Goal: Task Accomplishment & Management: Use online tool/utility

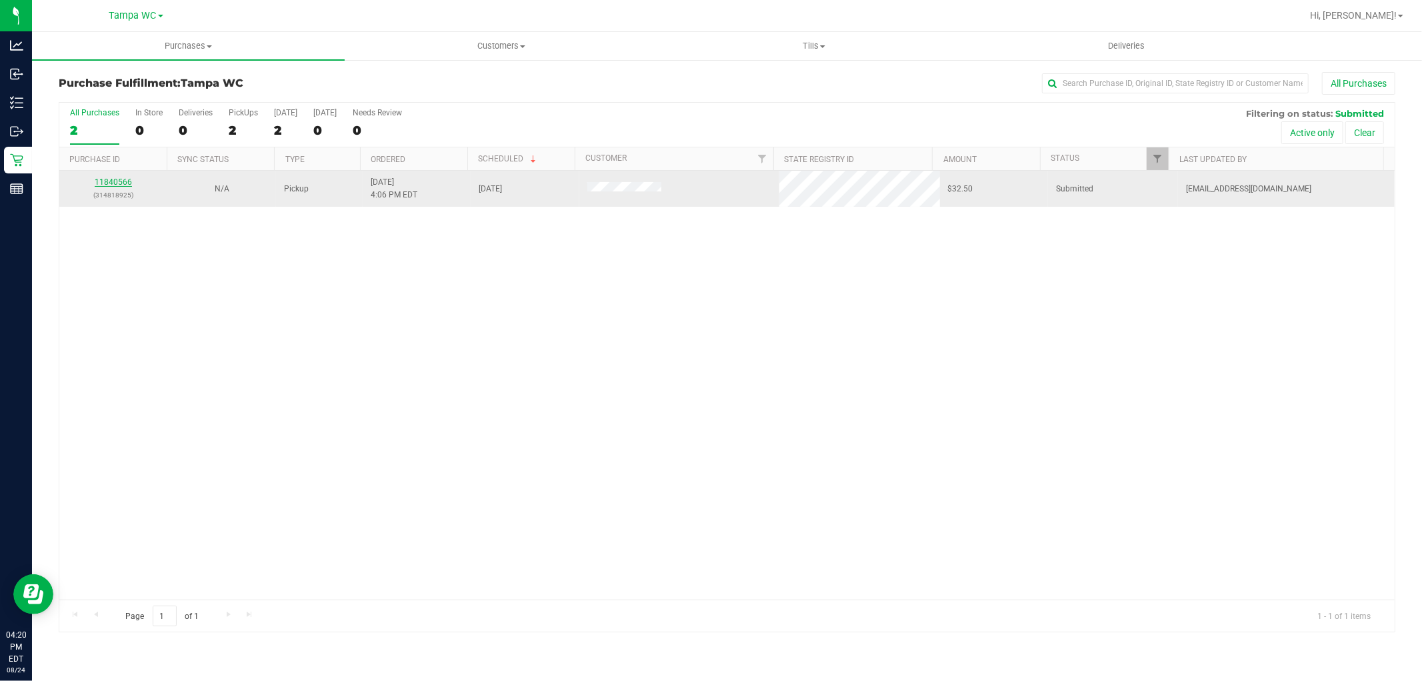
click at [122, 182] on link "11840566" at bounding box center [113, 181] width 37 height 9
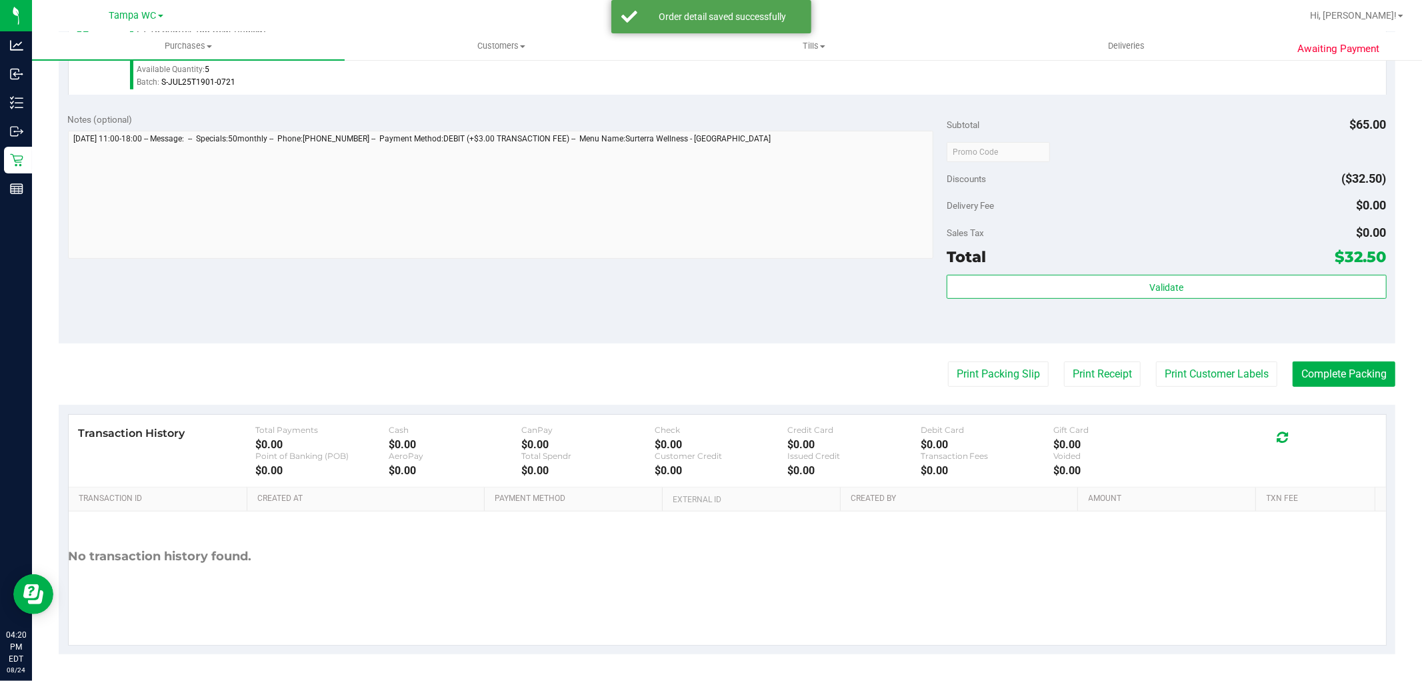
scroll to position [410, 0]
click at [1236, 381] on button "Print Customer Labels" at bounding box center [1216, 373] width 121 height 25
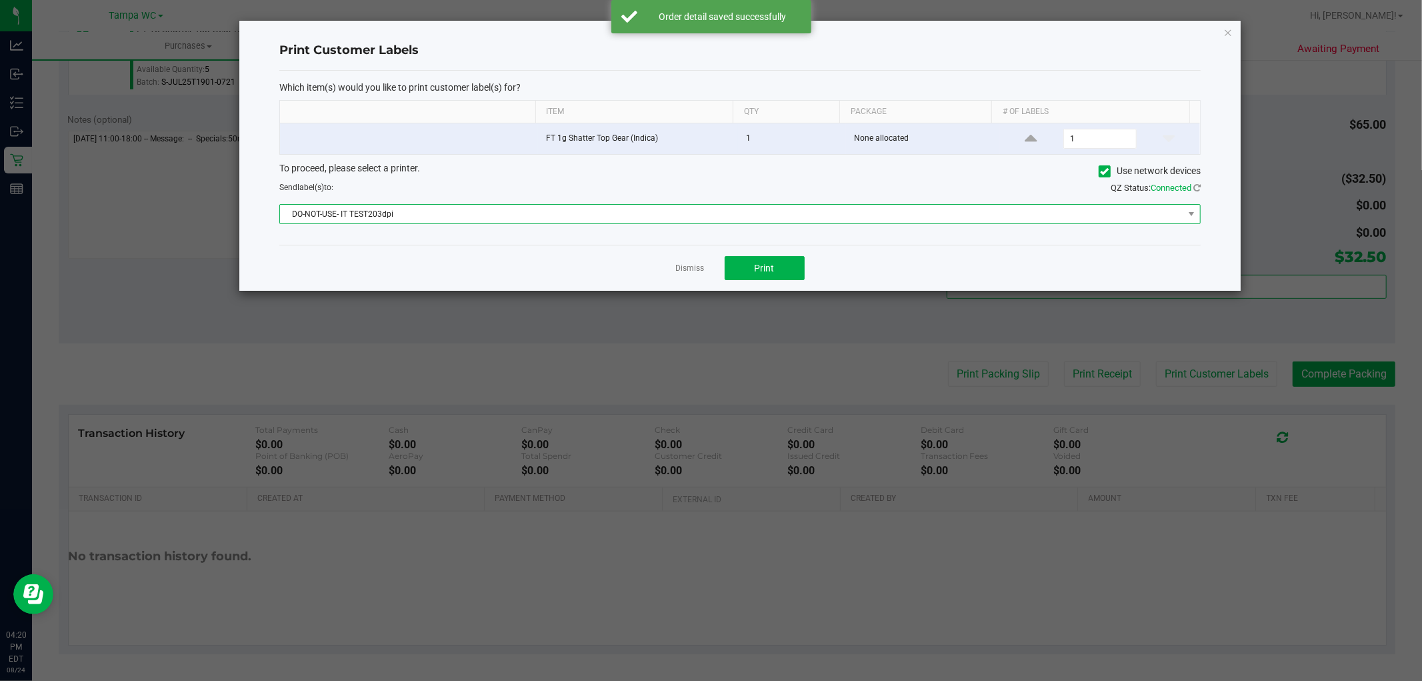
click at [770, 217] on span "DO-NOT-USE- IT TEST203dpi" at bounding box center [732, 214] width 904 height 19
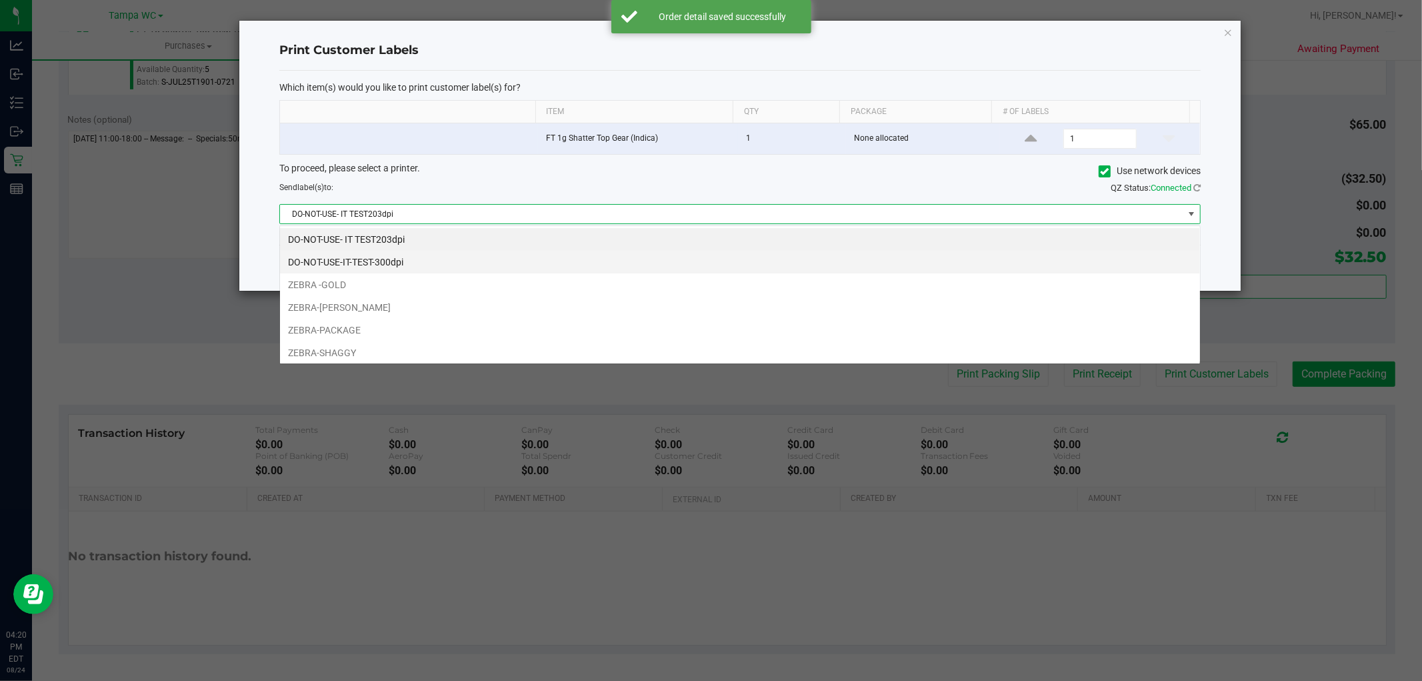
scroll to position [20, 922]
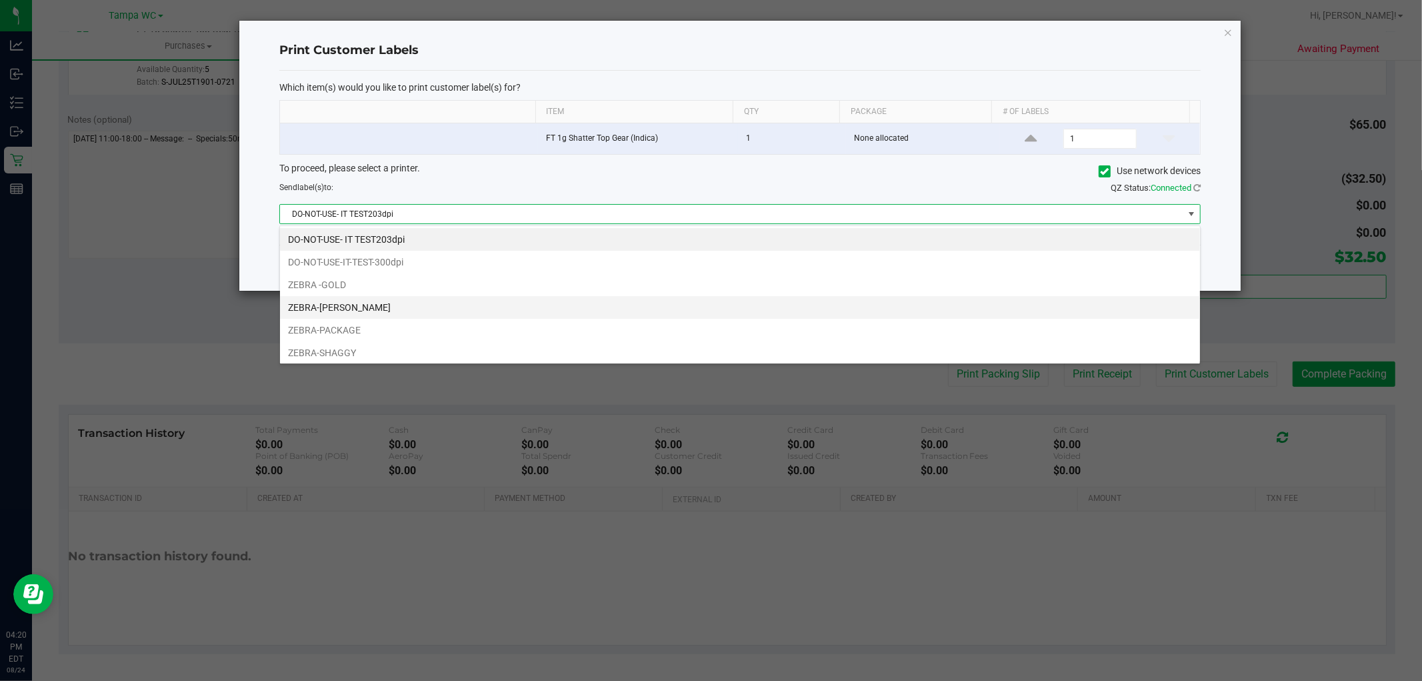
click at [605, 307] on li "ZEBRA-[PERSON_NAME]" at bounding box center [740, 307] width 920 height 23
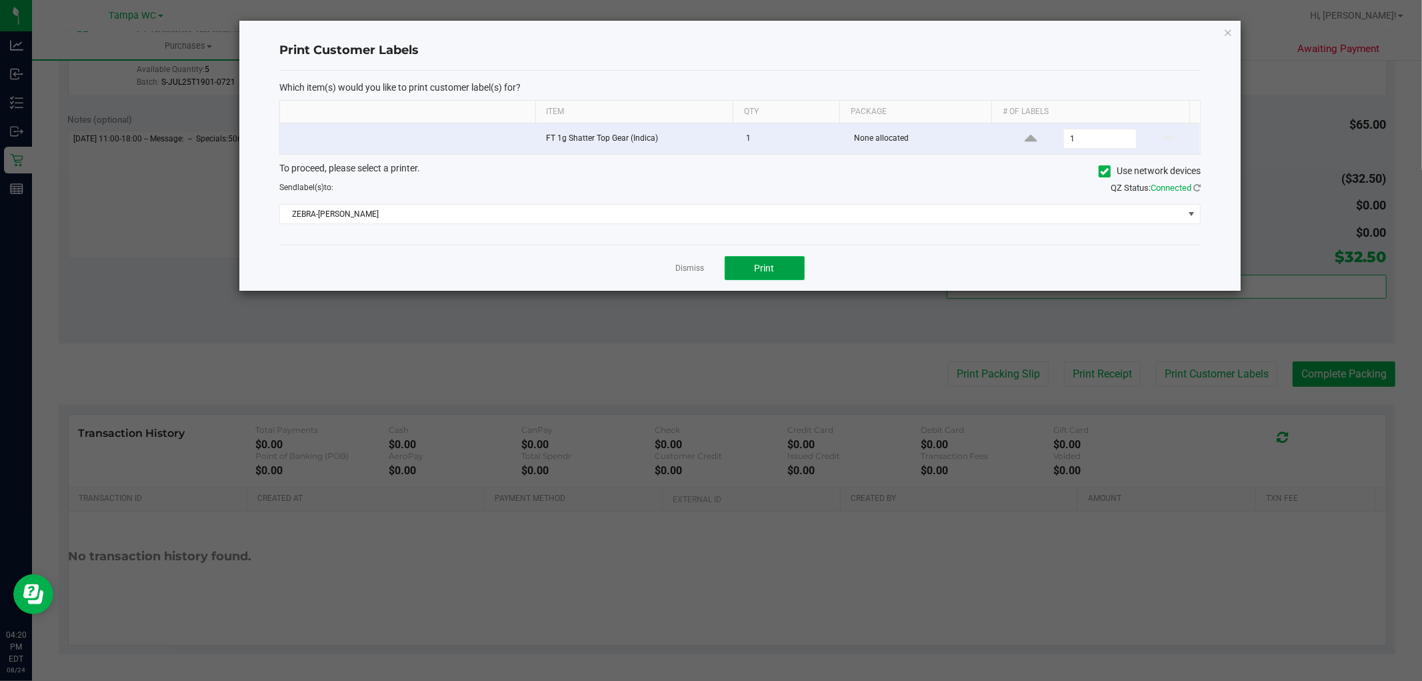
click at [780, 262] on button "Print" at bounding box center [765, 268] width 80 height 24
click at [1229, 30] on icon "button" at bounding box center [1228, 32] width 9 height 16
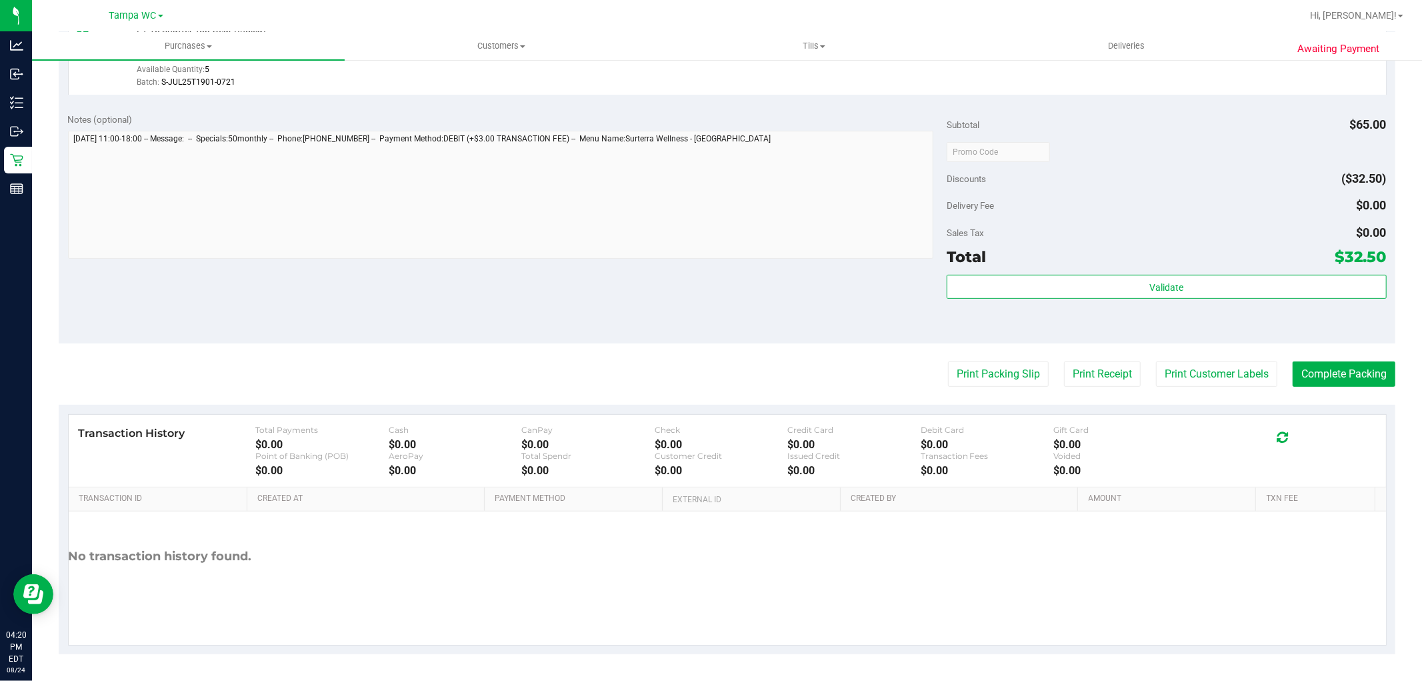
click at [1291, 353] on purchase-details "Back Edit Purchase Cancel Purchase View Profile # 11840566 BioTrack ID: - Submi…" at bounding box center [727, 159] width 1337 height 992
click at [1296, 367] on button "Complete Packing" at bounding box center [1344, 373] width 103 height 25
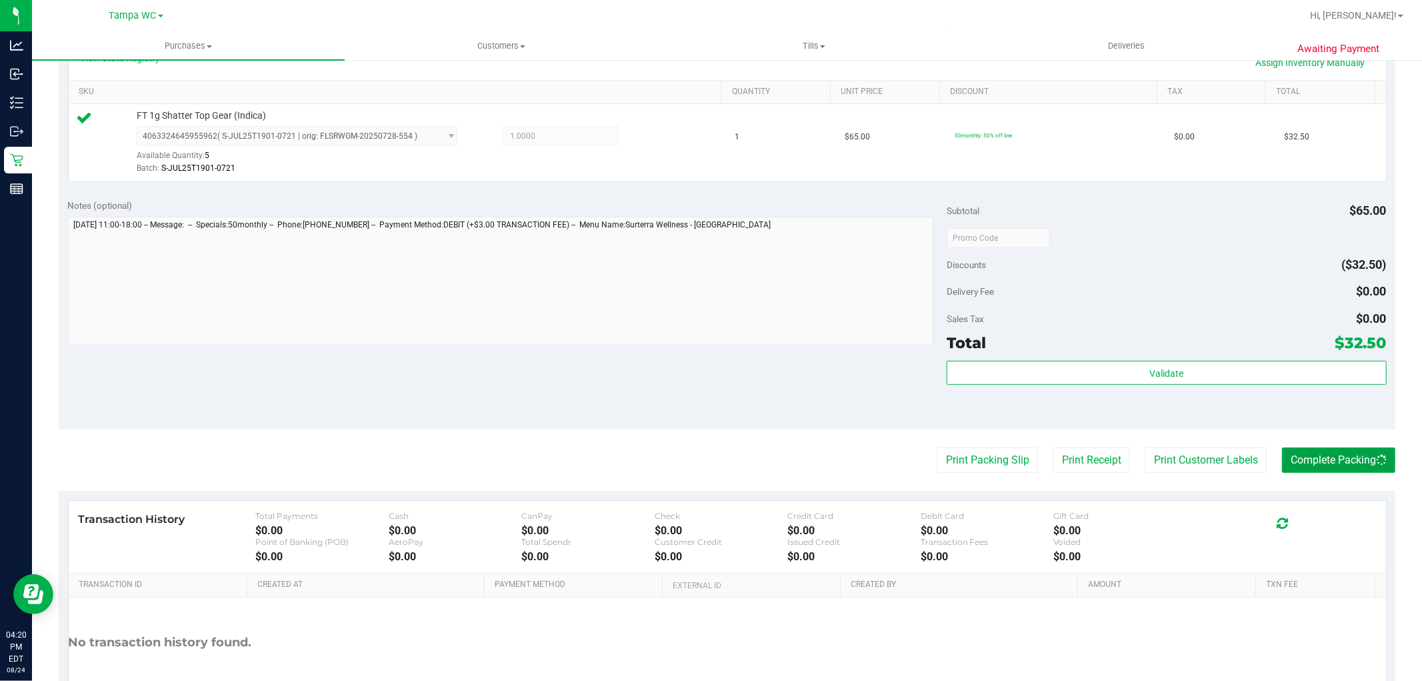
scroll to position [114, 0]
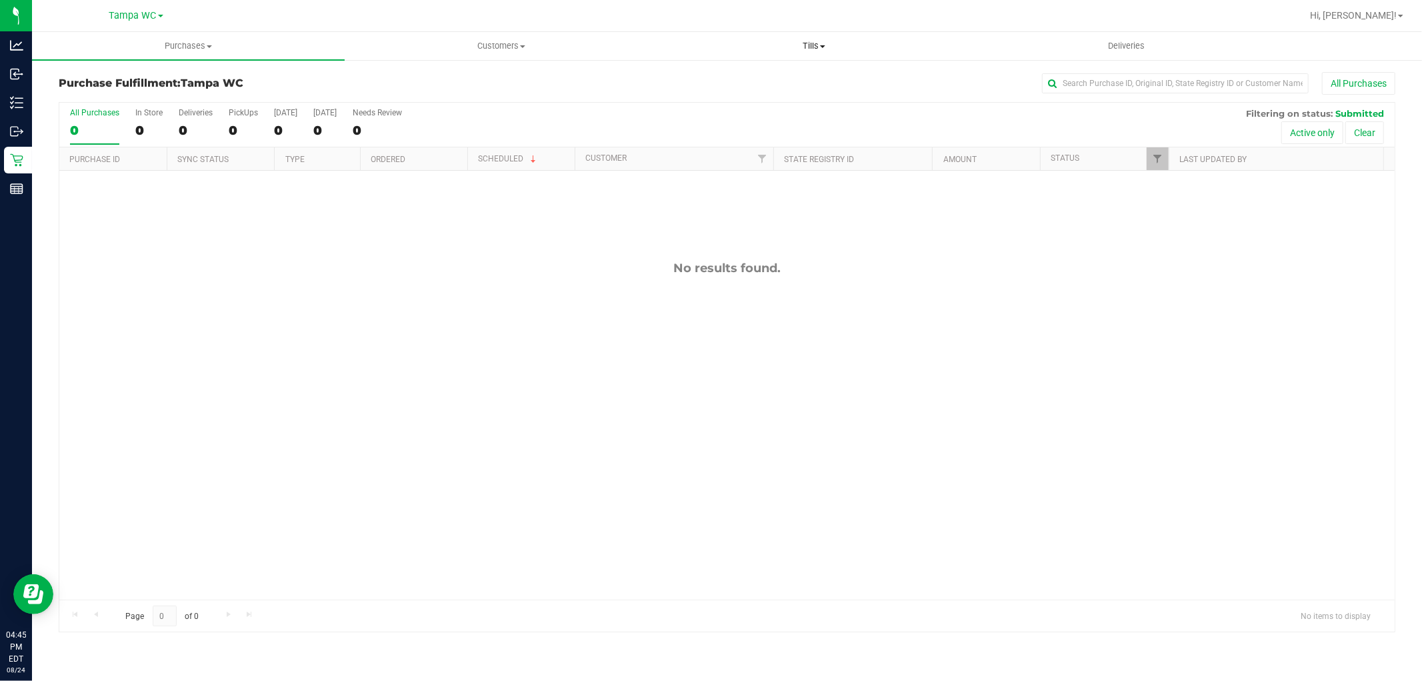
click at [798, 49] on span "Tills" at bounding box center [813, 46] width 311 height 12
click at [765, 78] on li "Manage tills" at bounding box center [814, 81] width 313 height 16
